Goal: Obtain resource: Download file/media

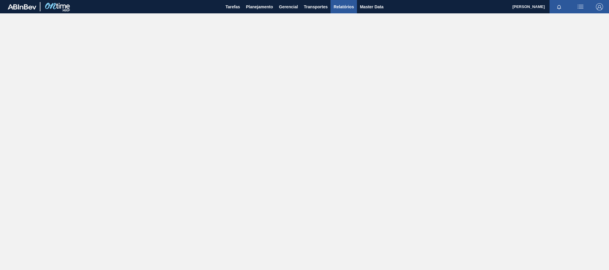
click at [340, 7] on span "Relatórios" at bounding box center [343, 6] width 20 height 7
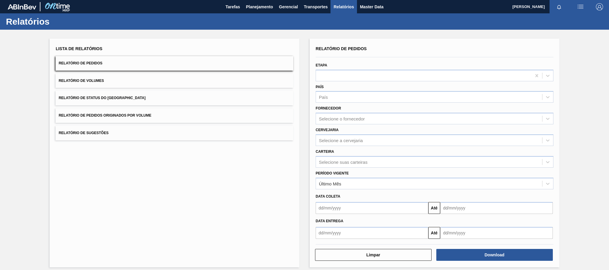
click at [148, 119] on button "Relatório de Pedidos Originados por Volume" at bounding box center [175, 115] width 238 height 15
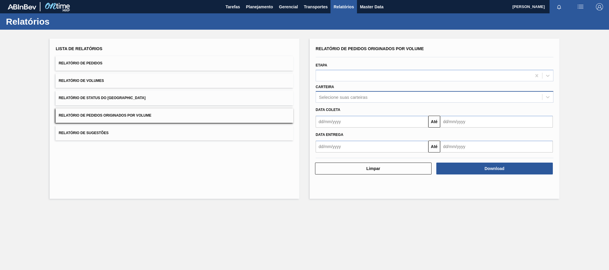
click at [337, 96] on div "Selecione suas carteiras" at bounding box center [343, 97] width 48 height 5
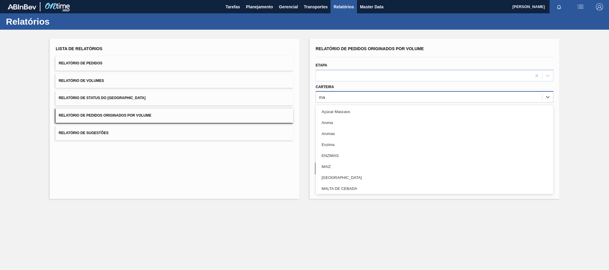
type input "mal"
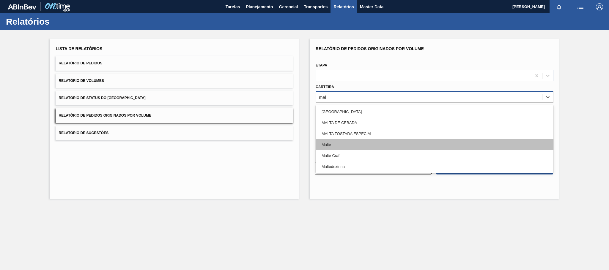
click at [333, 142] on div "Malte" at bounding box center [435, 144] width 238 height 11
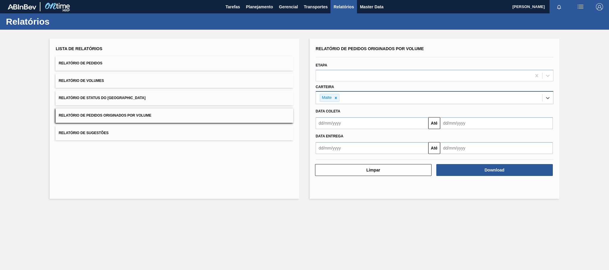
click at [332, 125] on input "text" at bounding box center [372, 123] width 113 height 12
type input "[DATE]"
click at [351, 159] on div "1" at bounding box center [351, 157] width 8 height 8
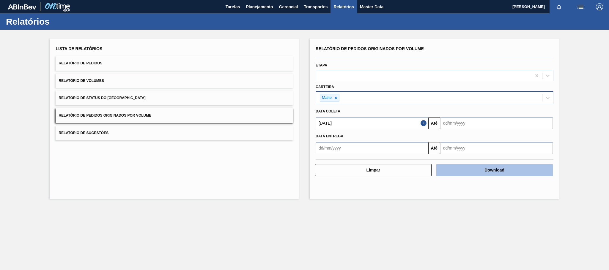
click at [498, 173] on button "Download" at bounding box center [494, 170] width 116 height 12
